Goal: Navigation & Orientation: Find specific page/section

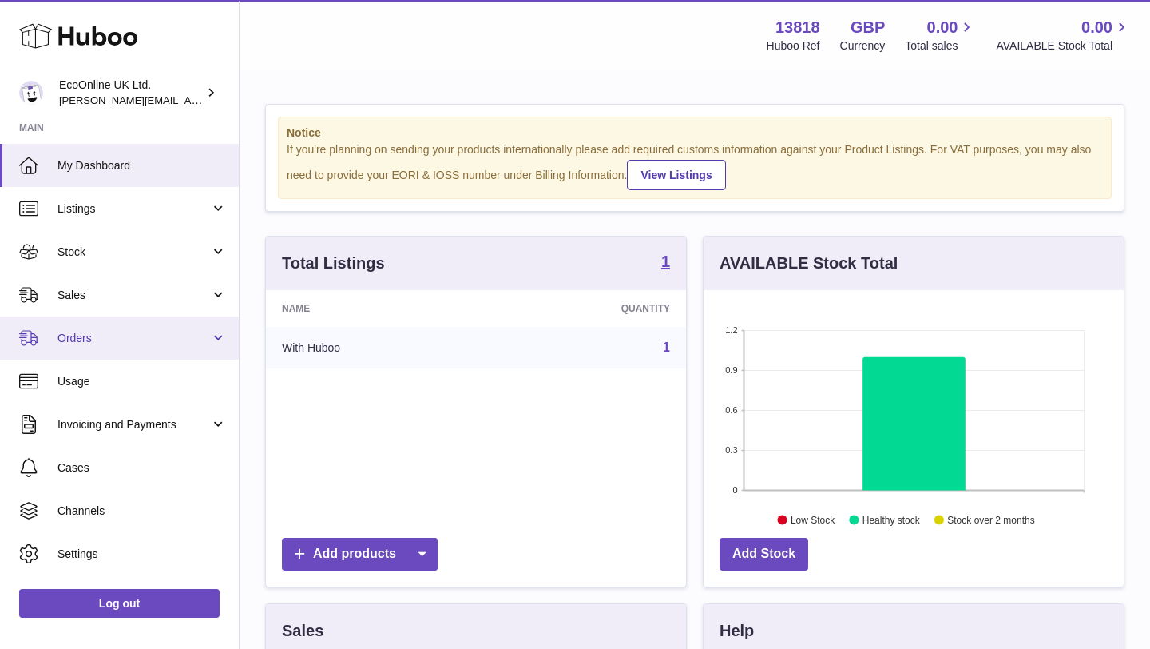
scroll to position [249, 420]
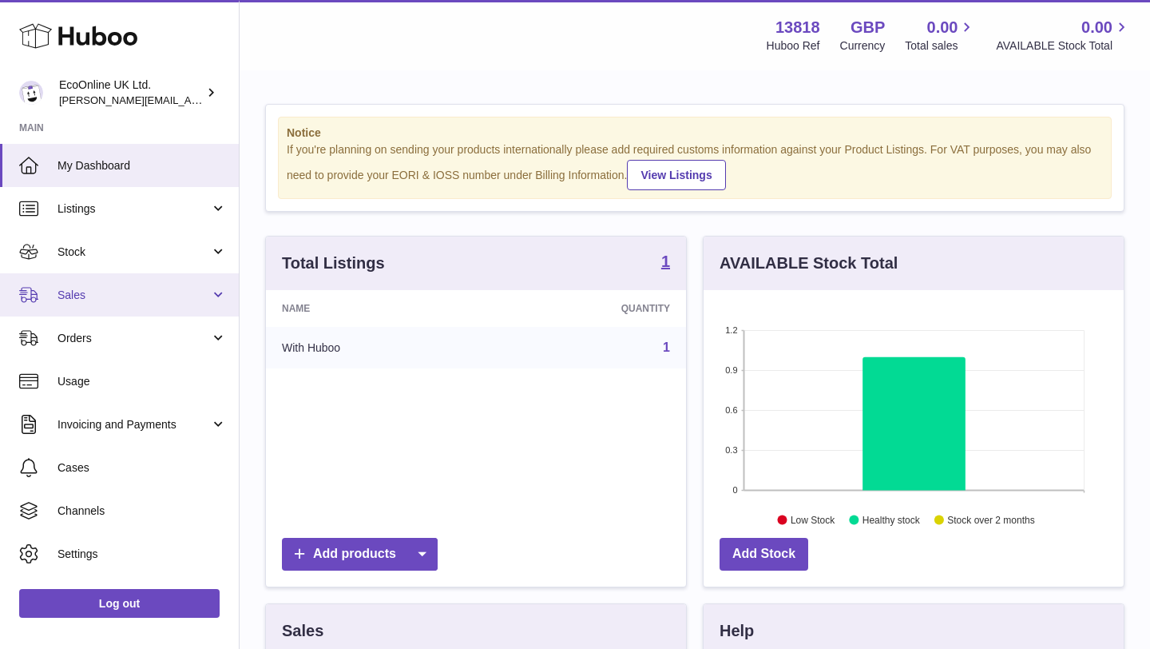
click at [185, 296] on span "Sales" at bounding box center [134, 295] width 153 height 15
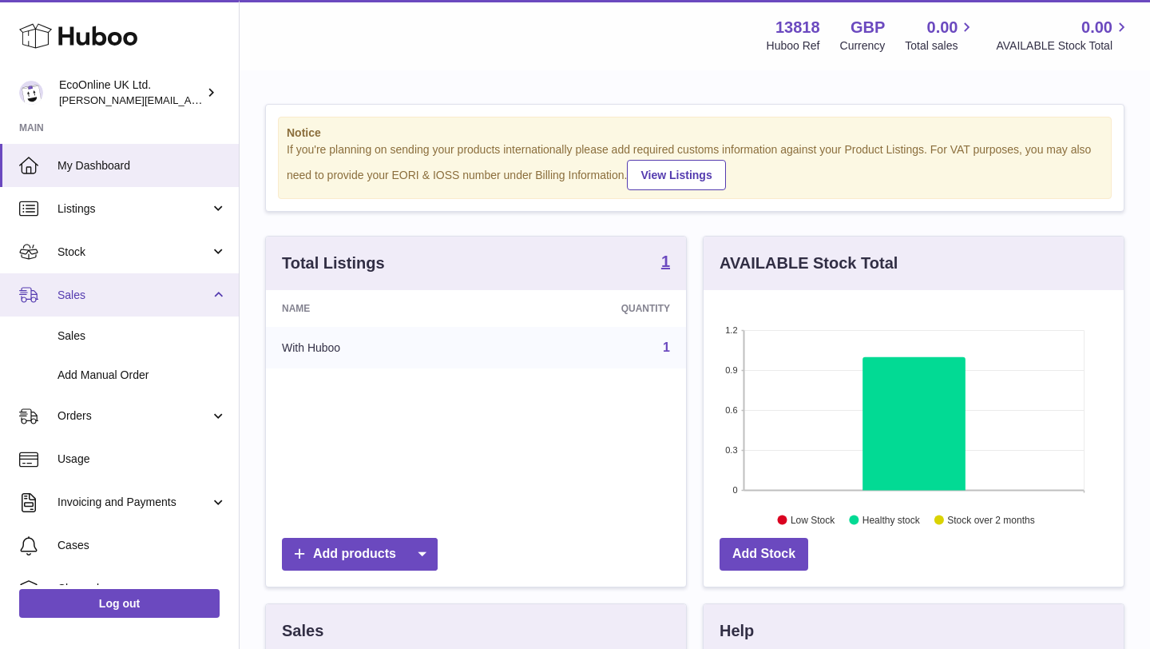
click at [167, 276] on link "Sales" at bounding box center [119, 294] width 239 height 43
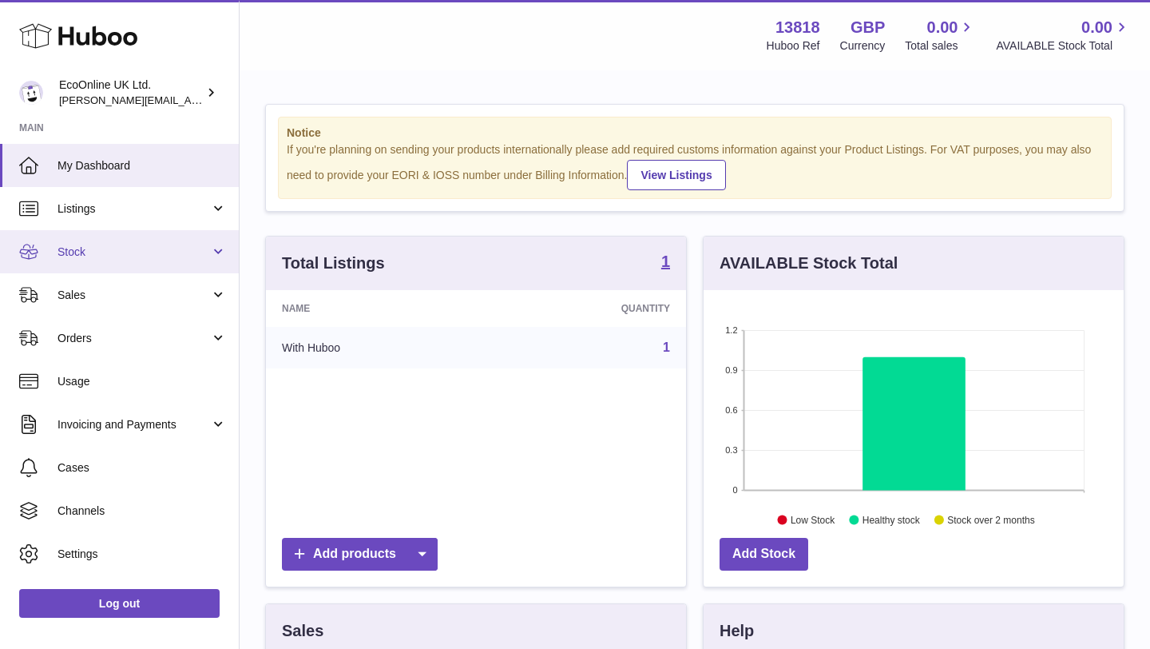
click at [173, 259] on link "Stock" at bounding box center [119, 251] width 239 height 43
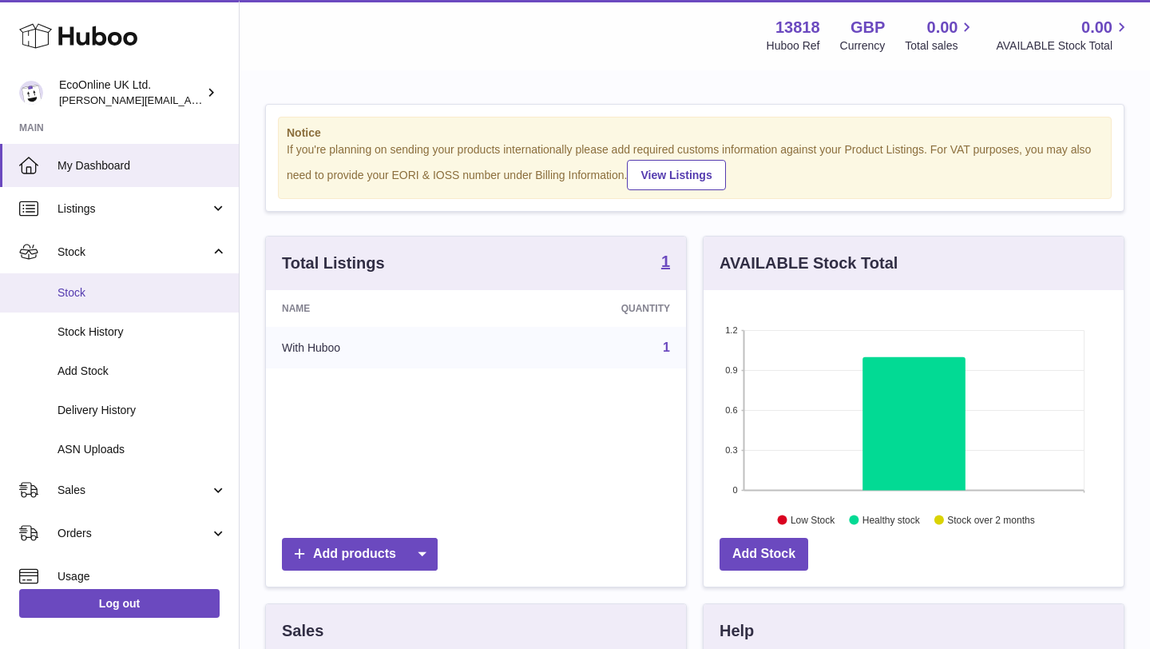
click at [154, 295] on span "Stock" at bounding box center [142, 292] width 169 height 15
